Goal: Information Seeking & Learning: Compare options

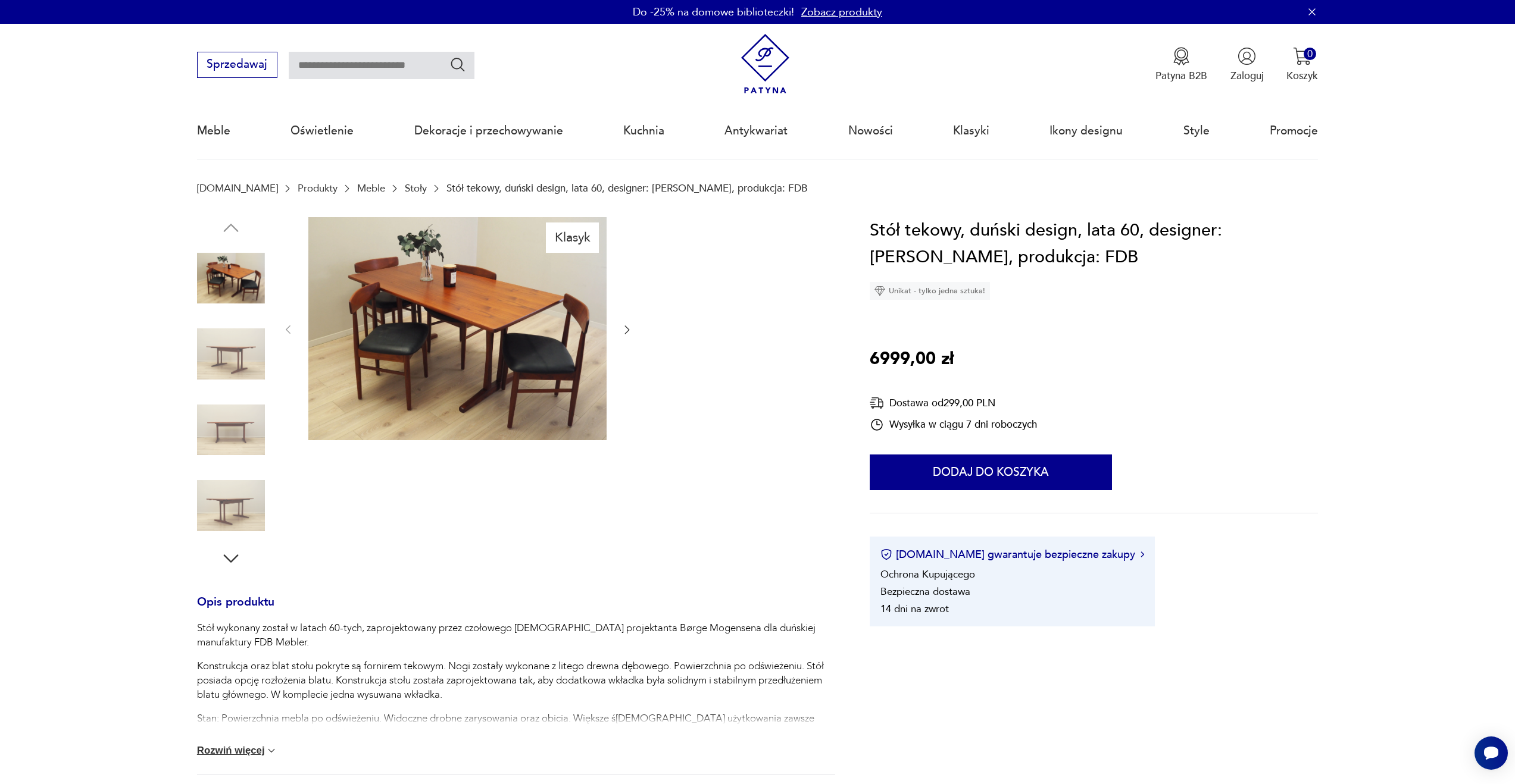
click at [518, 316] on img at bounding box center [457, 329] width 298 height 224
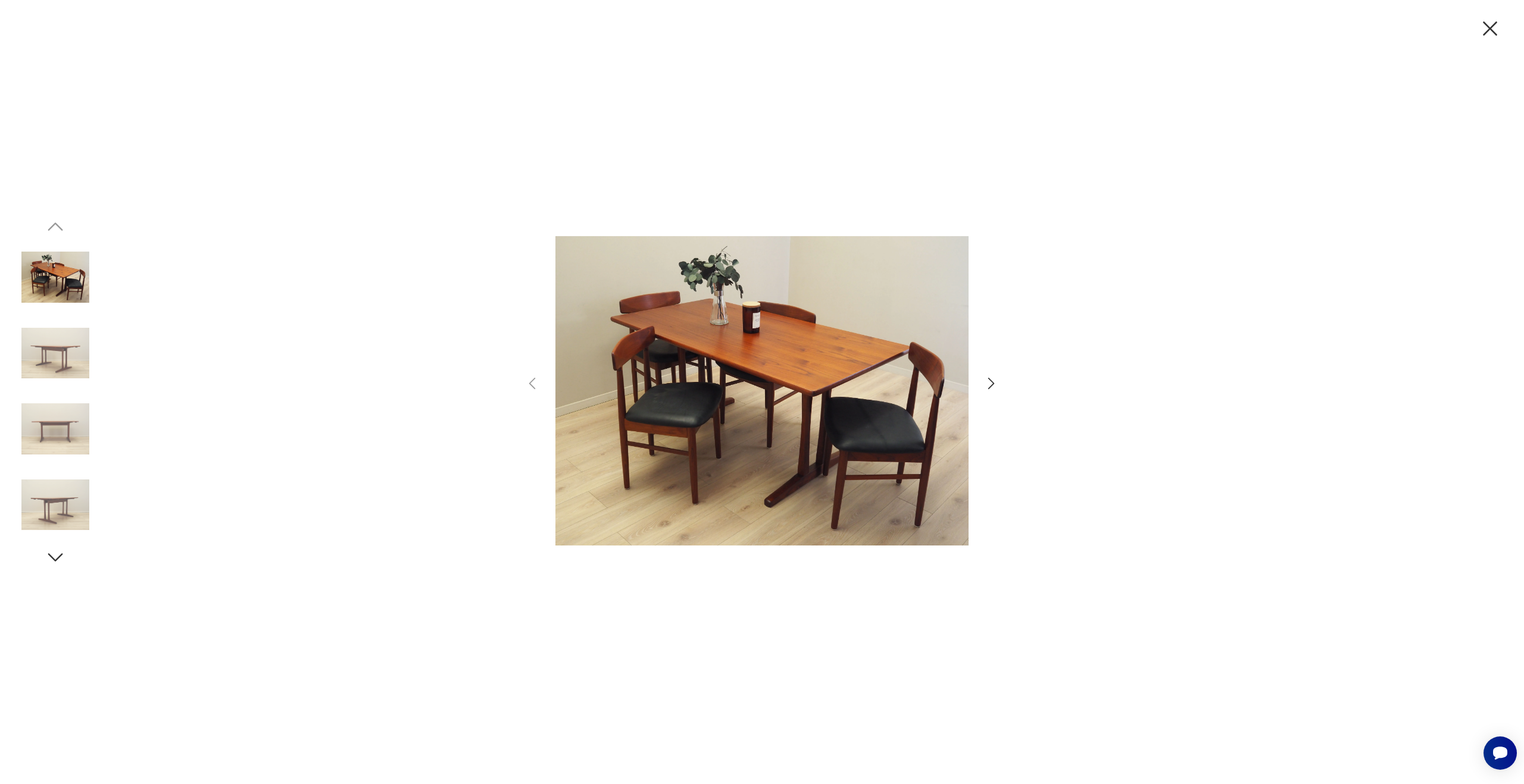
click at [990, 391] on icon "button" at bounding box center [991, 384] width 17 height 17
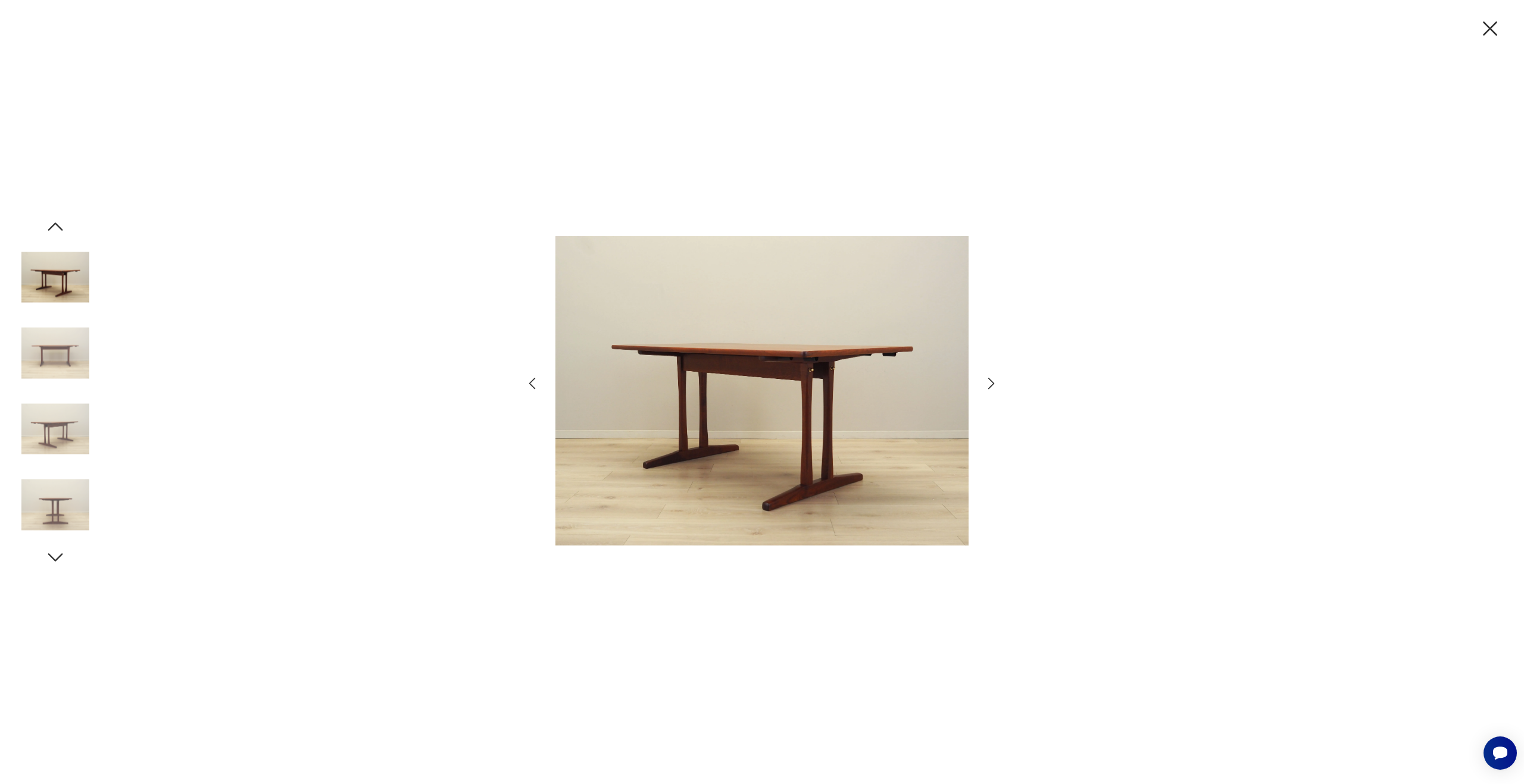
click at [990, 384] on icon "button" at bounding box center [991, 384] width 17 height 17
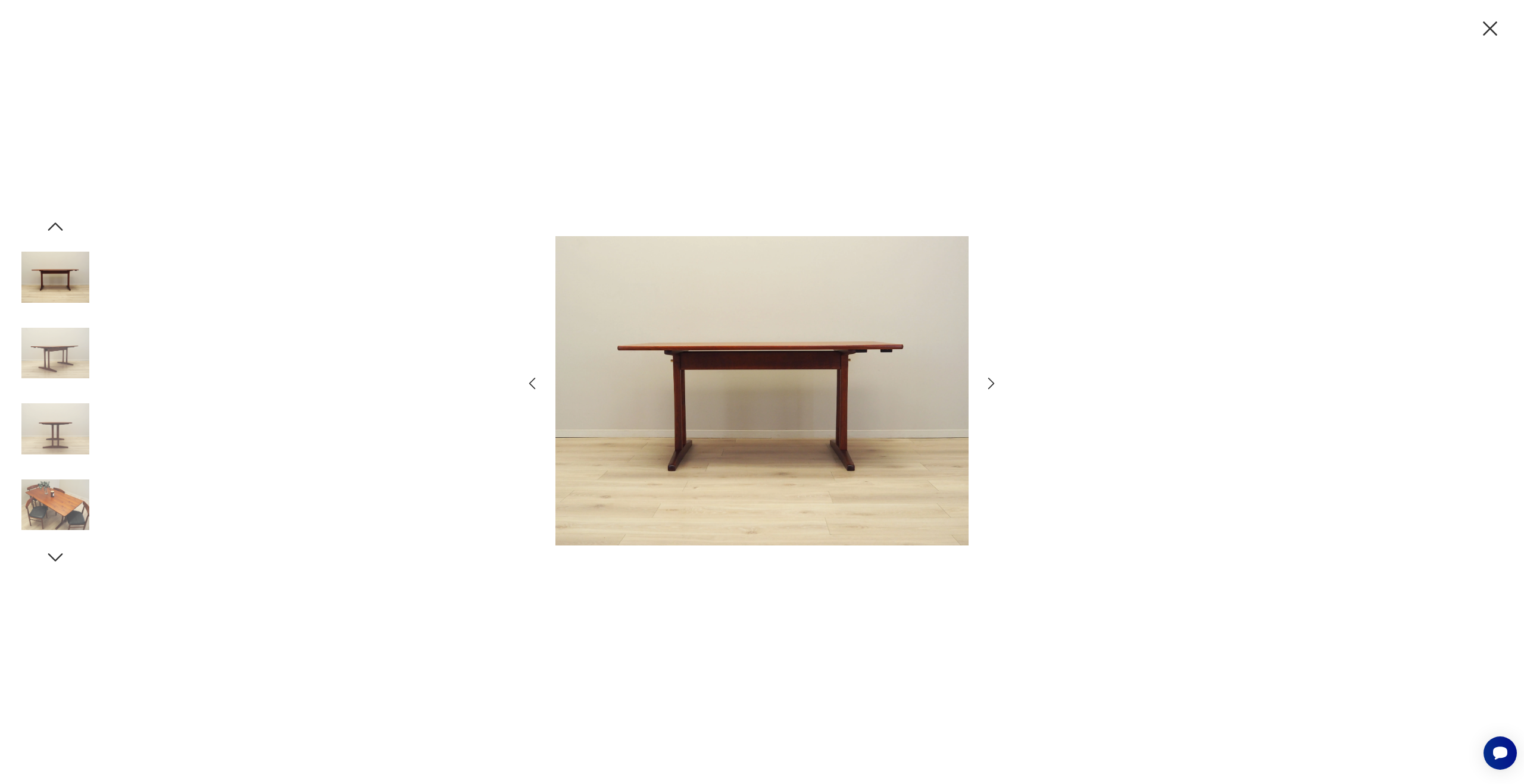
click at [990, 384] on icon "button" at bounding box center [991, 384] width 17 height 17
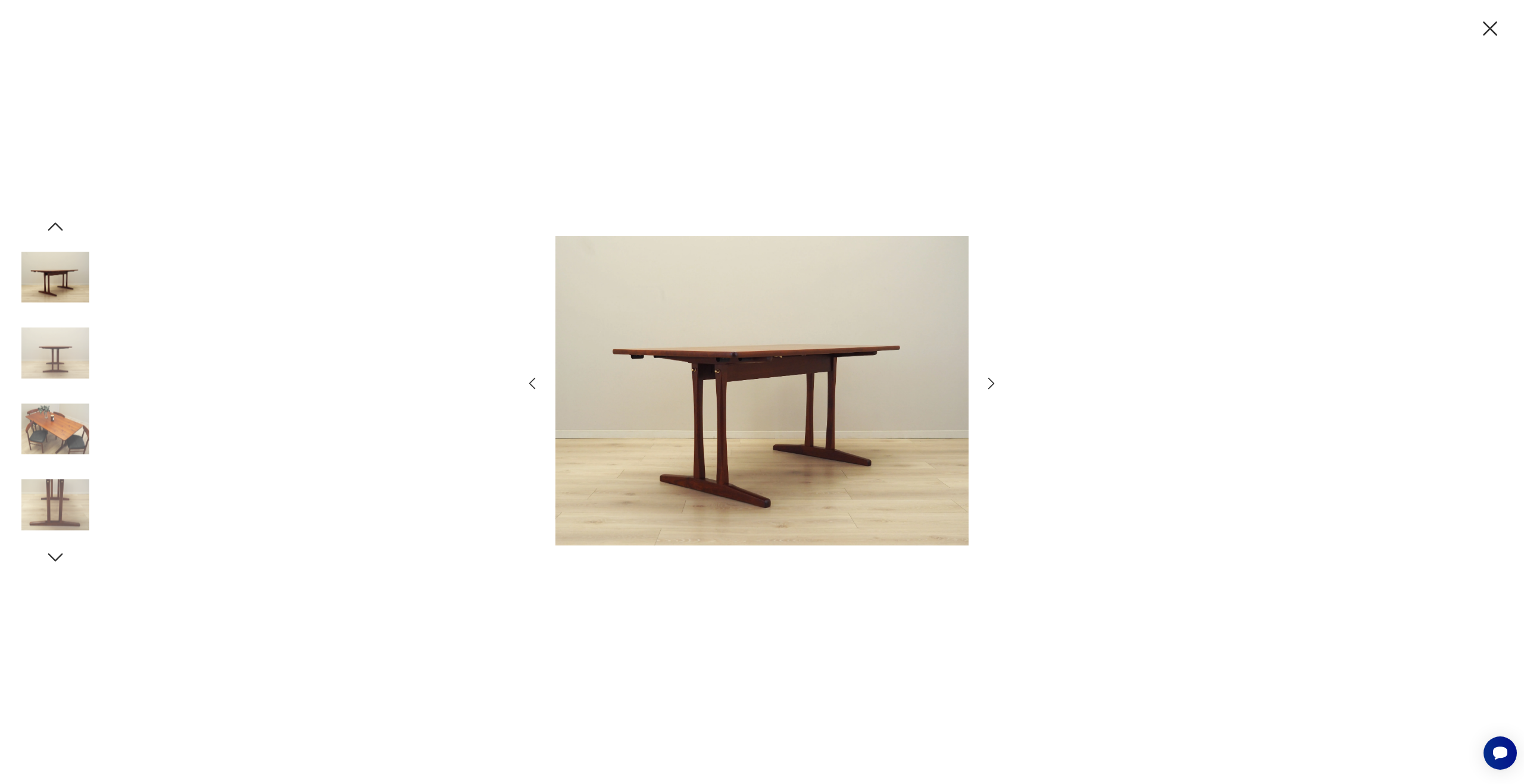
click at [990, 384] on icon "button" at bounding box center [991, 384] width 17 height 17
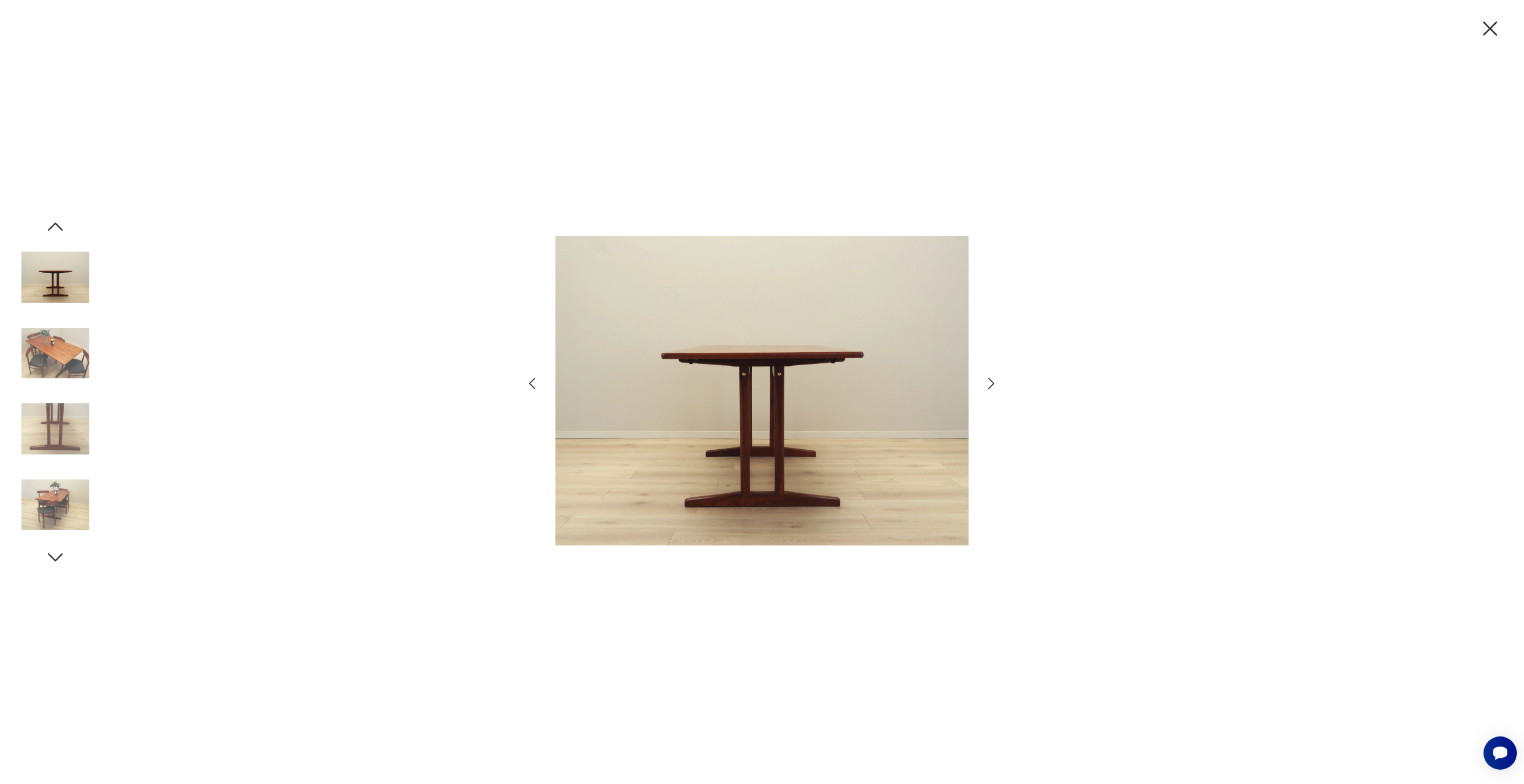
click at [990, 384] on icon "button" at bounding box center [991, 384] width 17 height 17
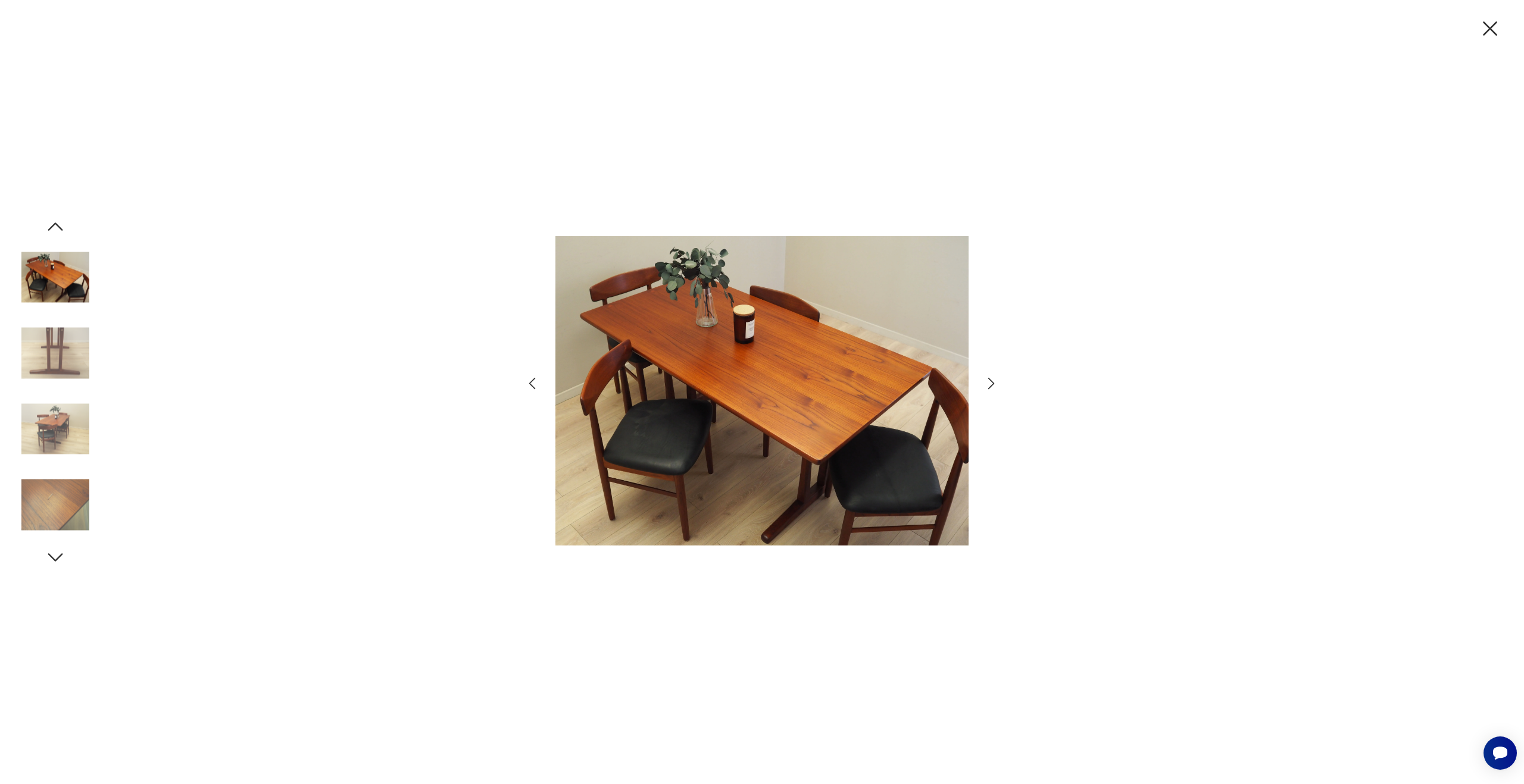
click at [990, 384] on icon "button" at bounding box center [991, 384] width 17 height 17
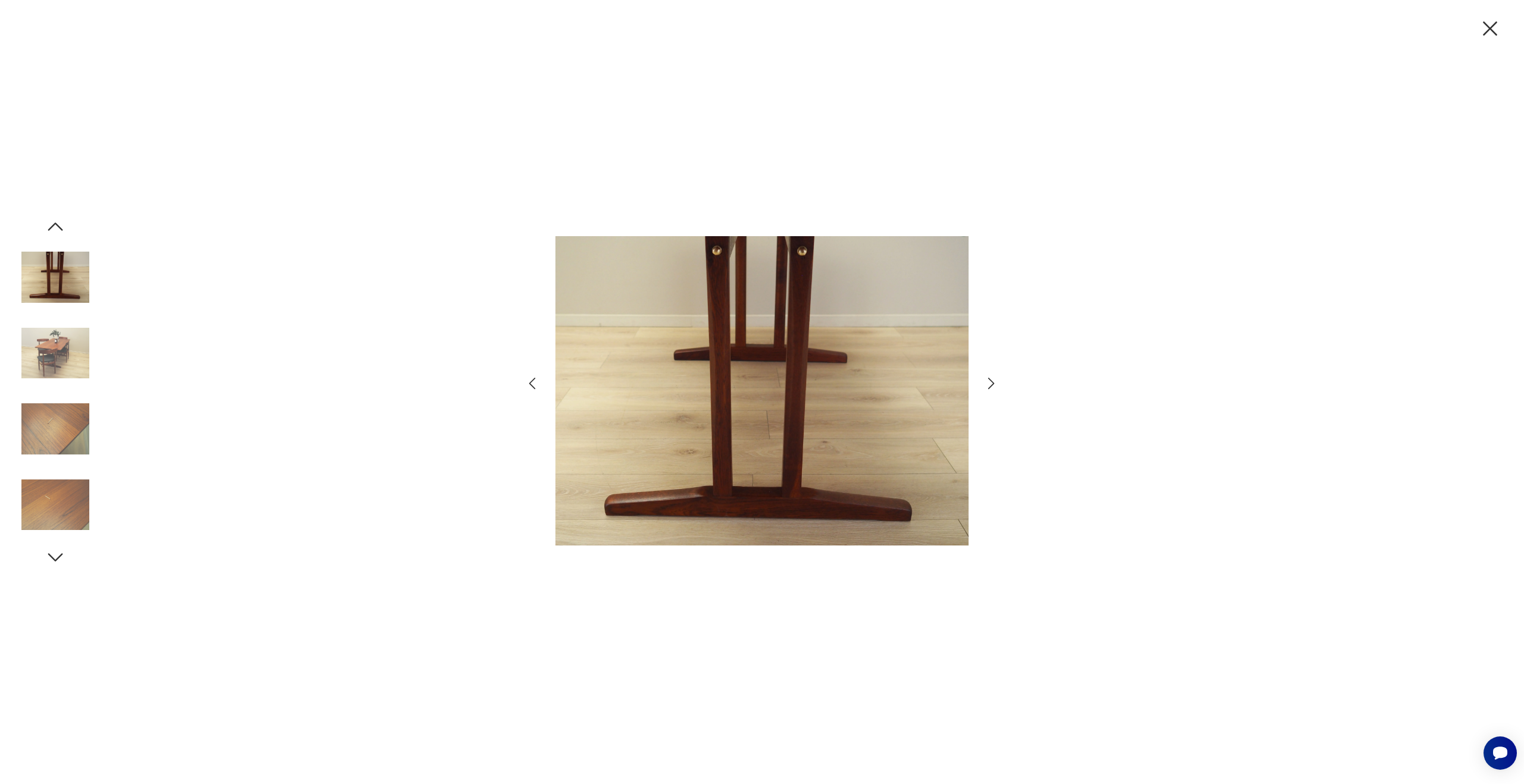
click at [990, 384] on icon "button" at bounding box center [991, 384] width 17 height 17
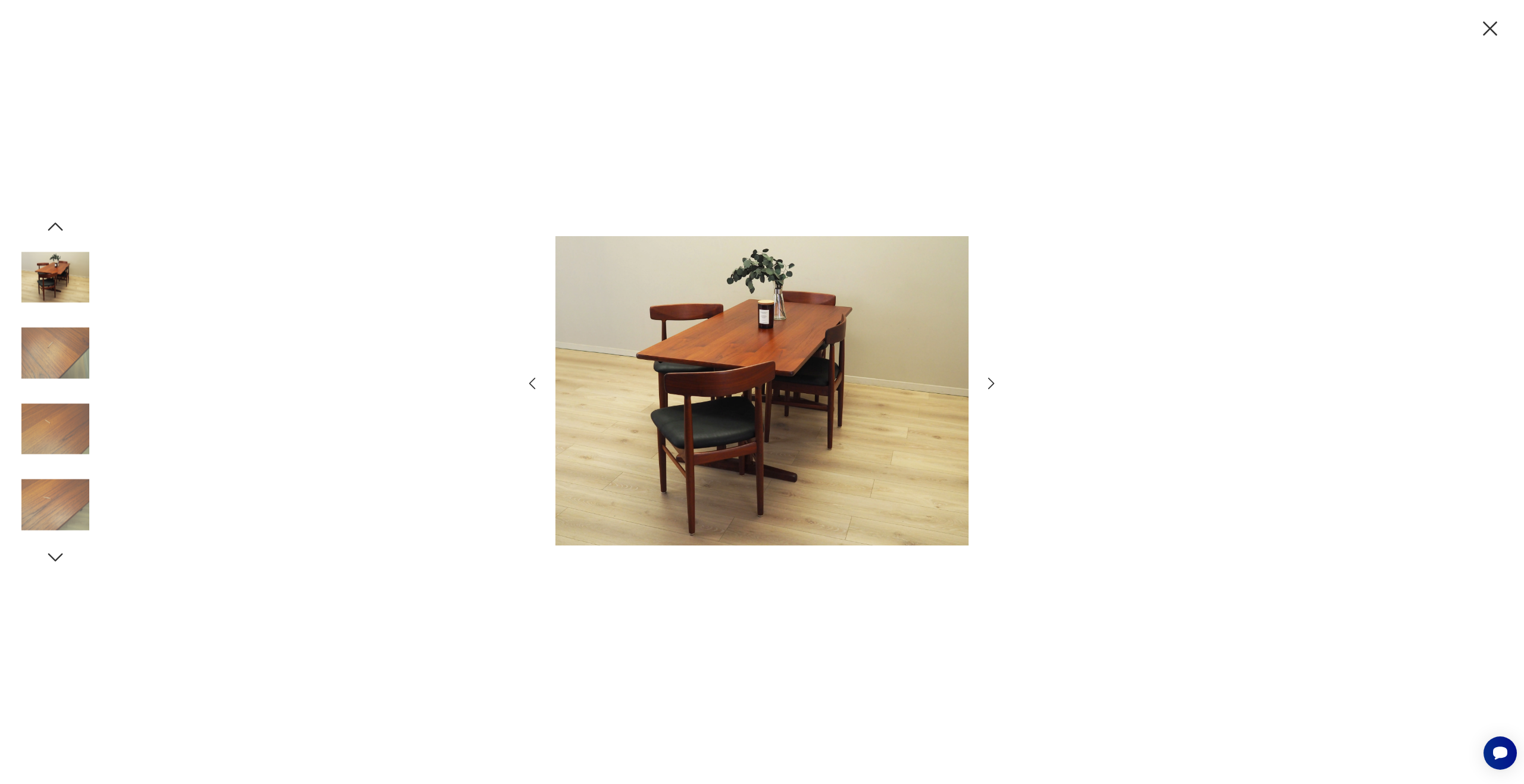
click at [990, 384] on icon "button" at bounding box center [991, 384] width 17 height 17
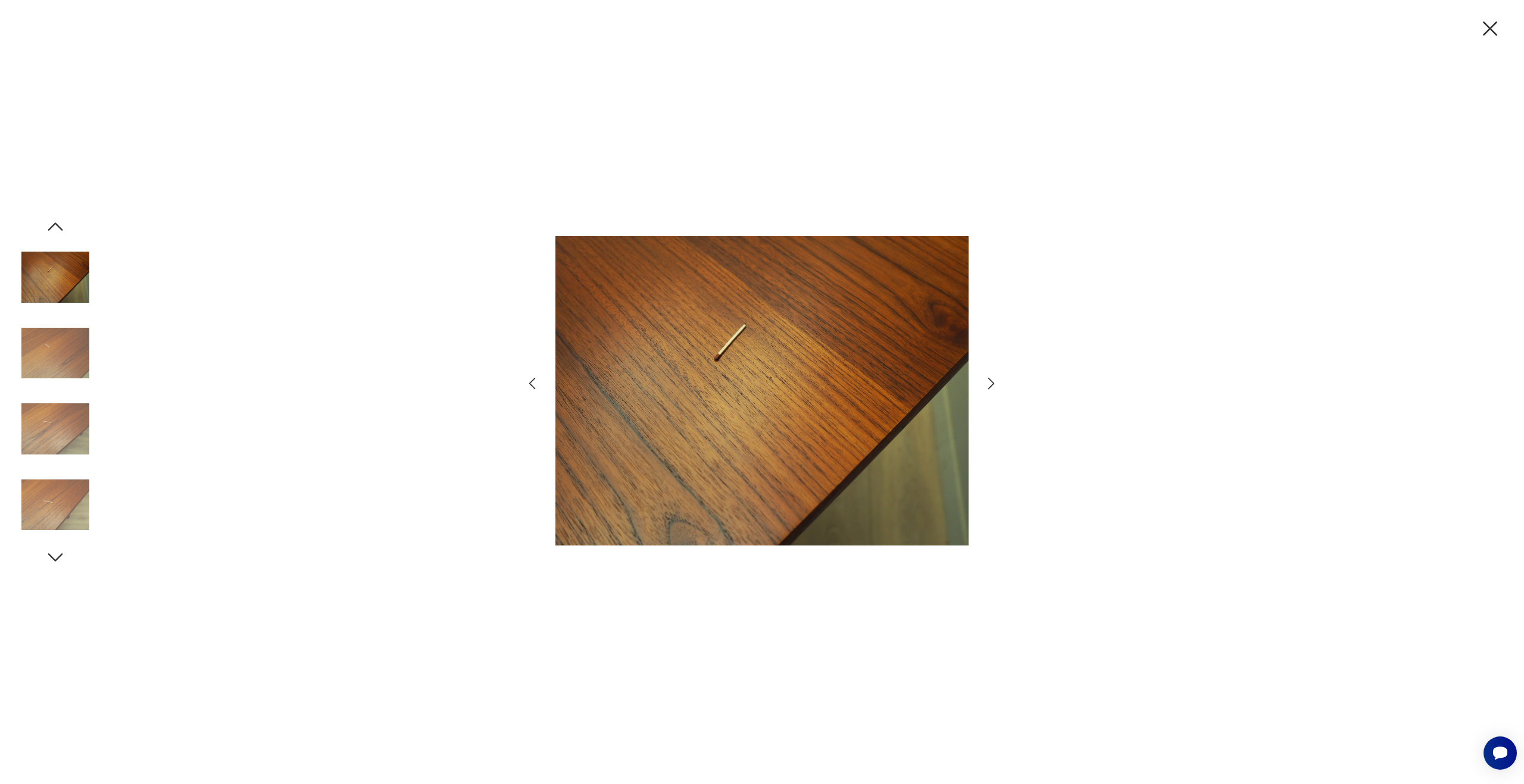
click at [990, 384] on icon "button" at bounding box center [991, 384] width 17 height 17
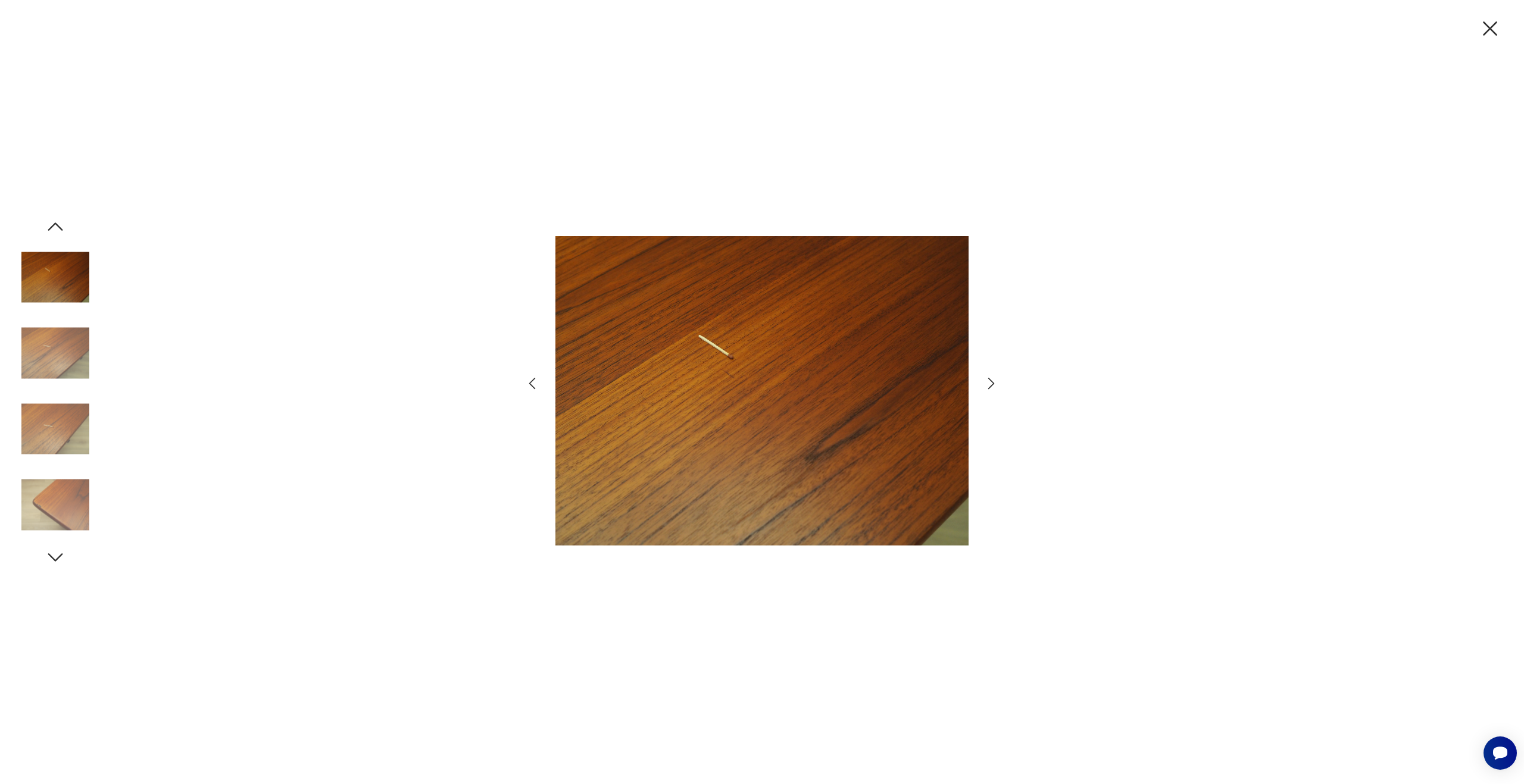
click at [989, 381] on icon "button" at bounding box center [991, 384] width 17 height 17
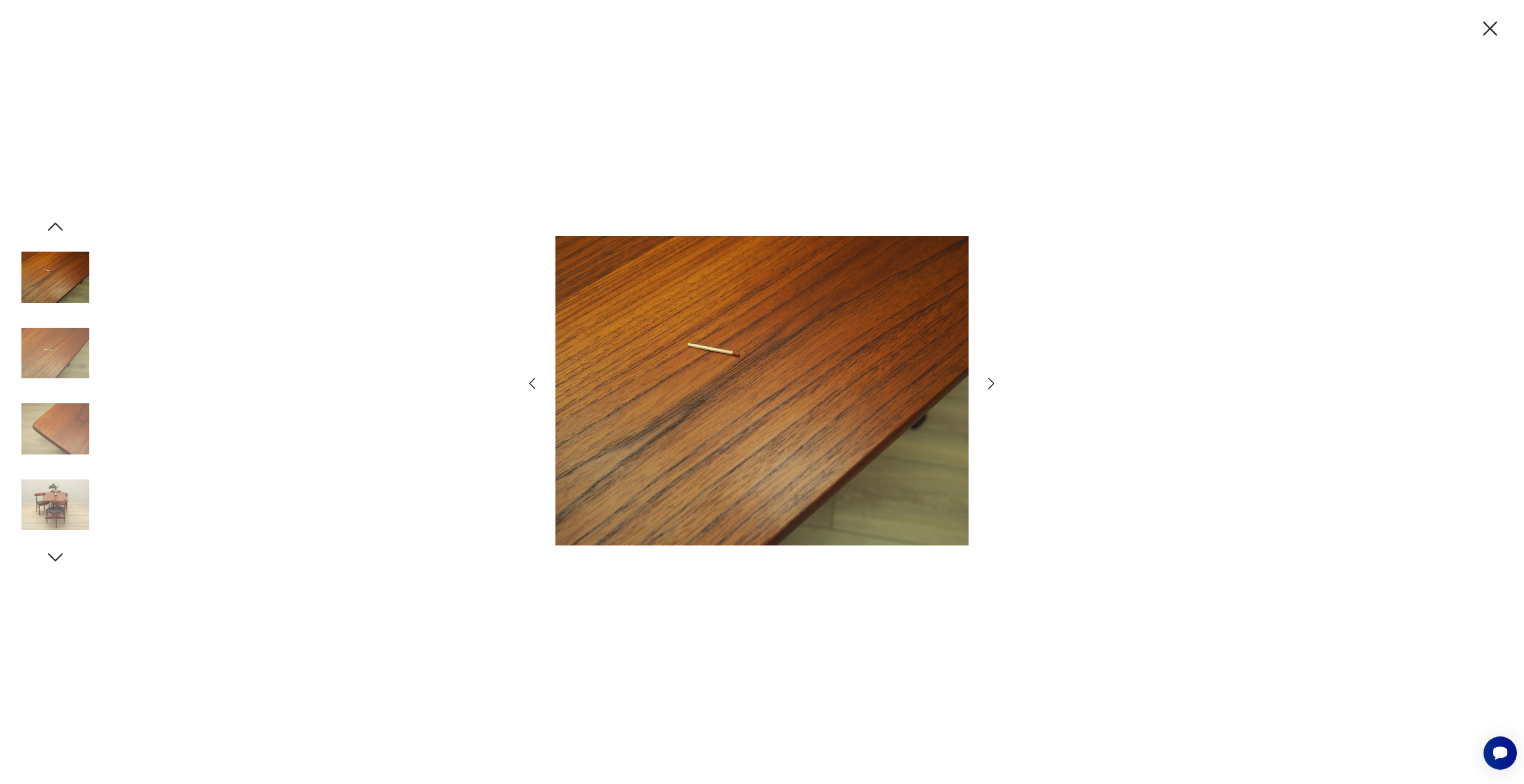
click at [989, 381] on icon "button" at bounding box center [991, 384] width 17 height 17
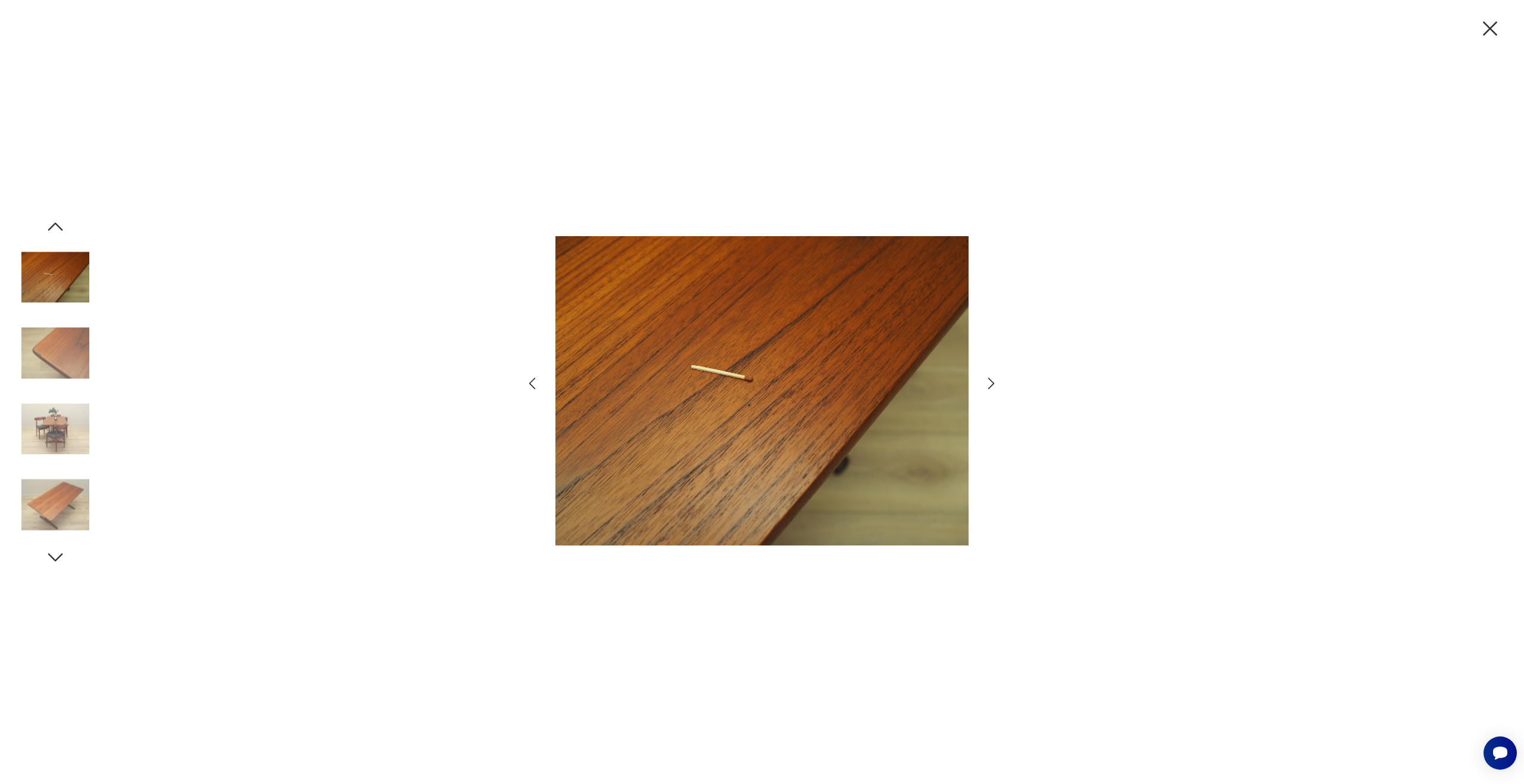
click at [989, 381] on icon "button" at bounding box center [991, 384] width 17 height 17
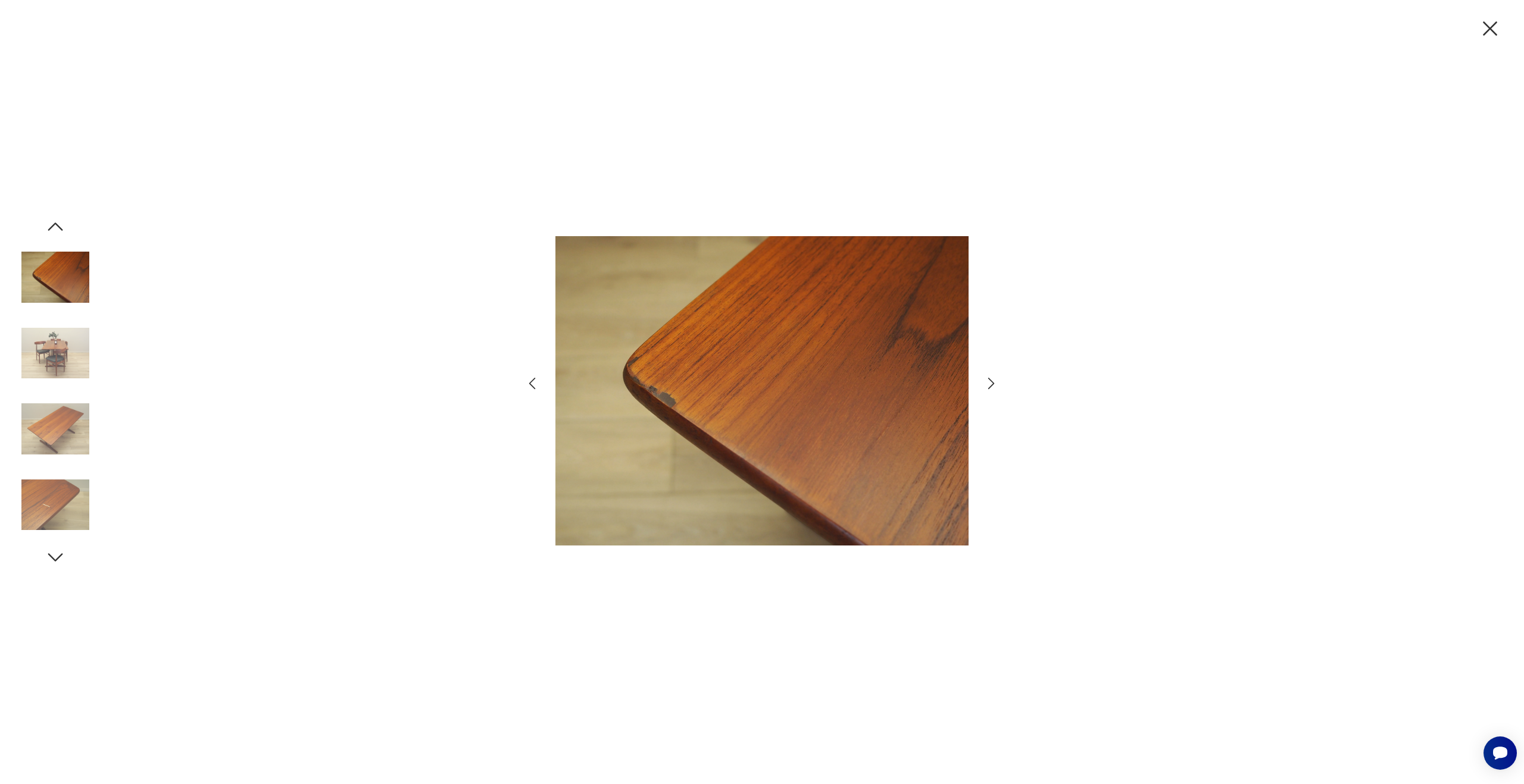
click at [989, 381] on icon "button" at bounding box center [991, 384] width 17 height 17
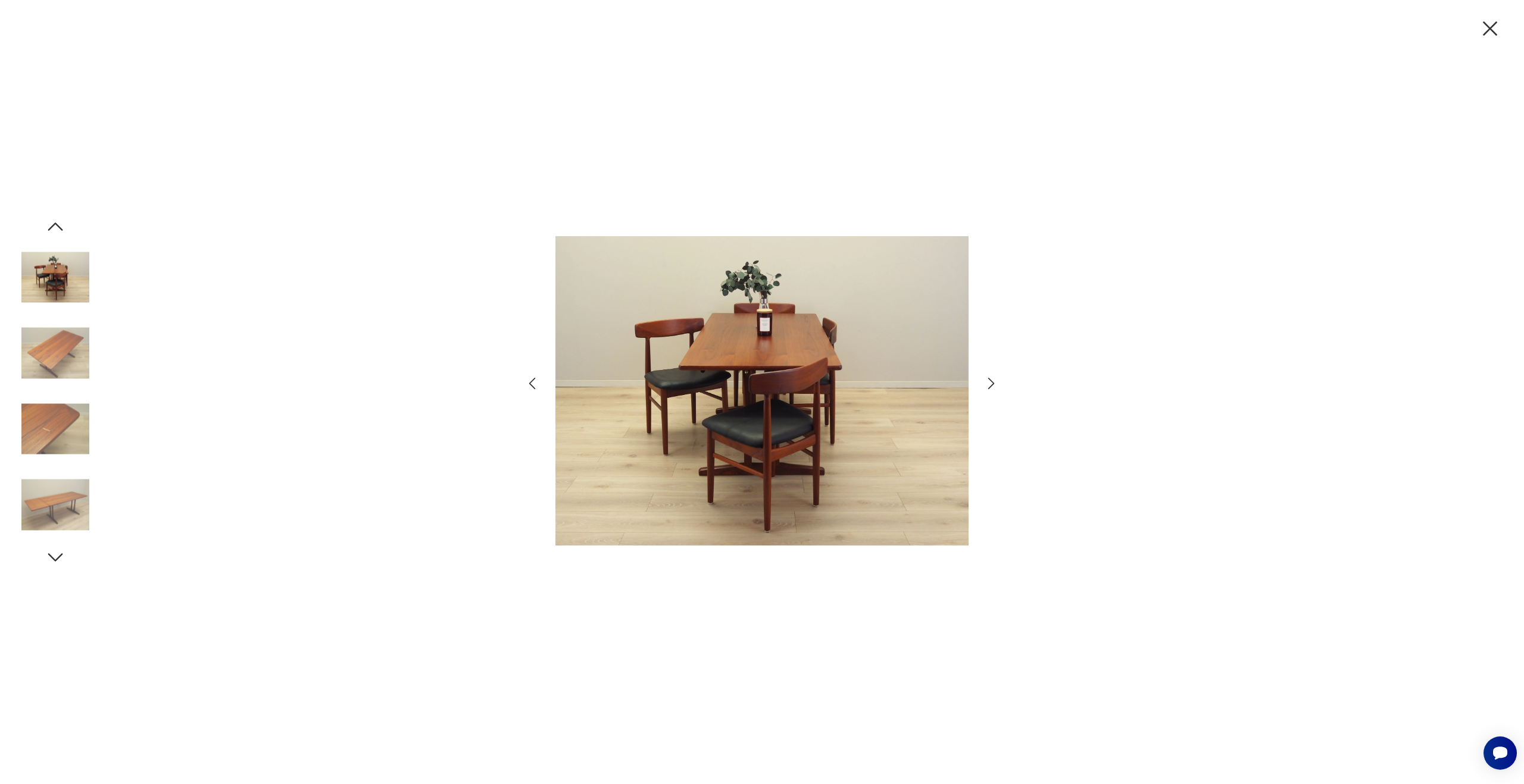
click at [989, 381] on icon "button" at bounding box center [991, 384] width 17 height 17
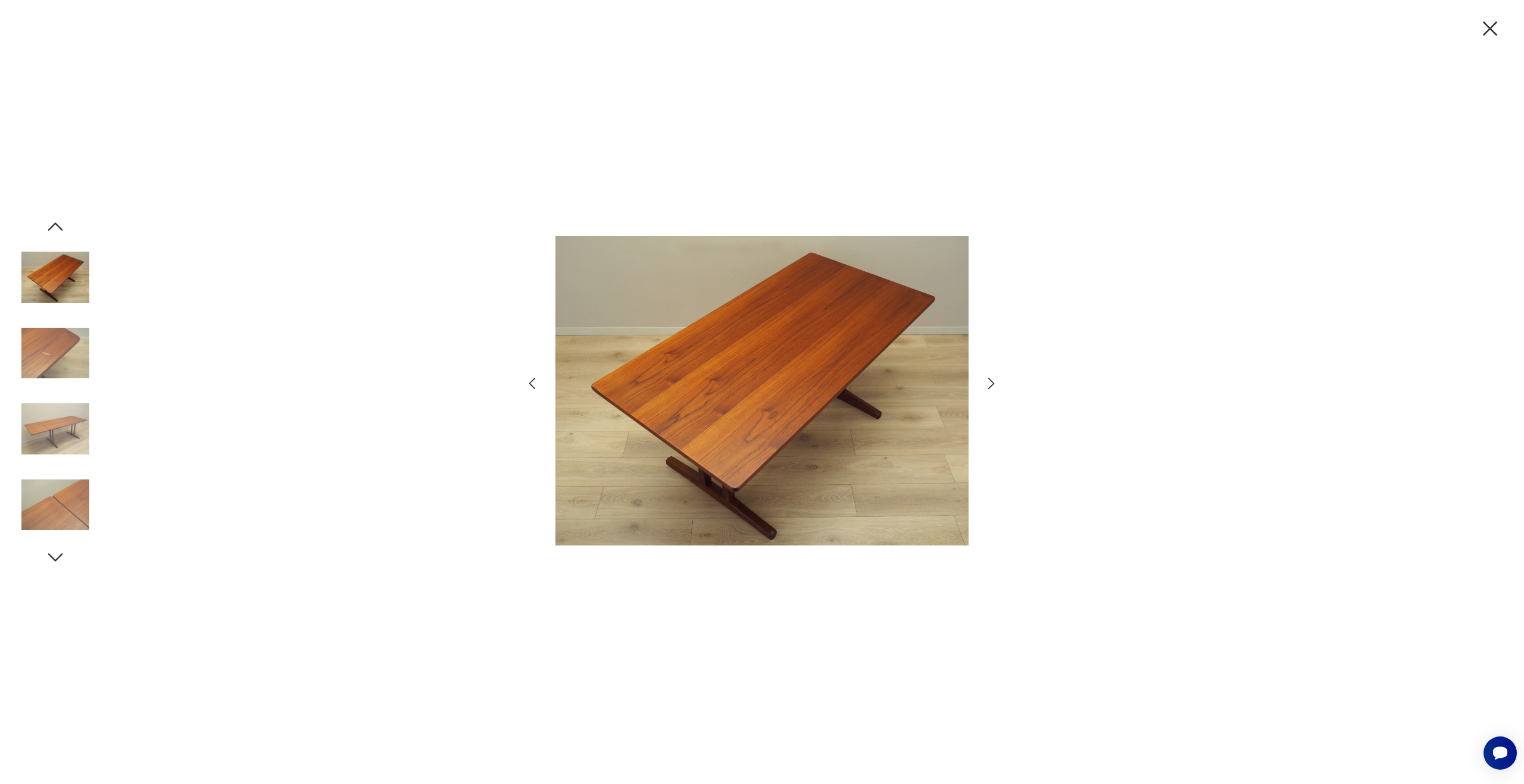
click at [1487, 31] on icon "button" at bounding box center [1490, 28] width 14 height 14
